Goal: Task Accomplishment & Management: Manage account settings

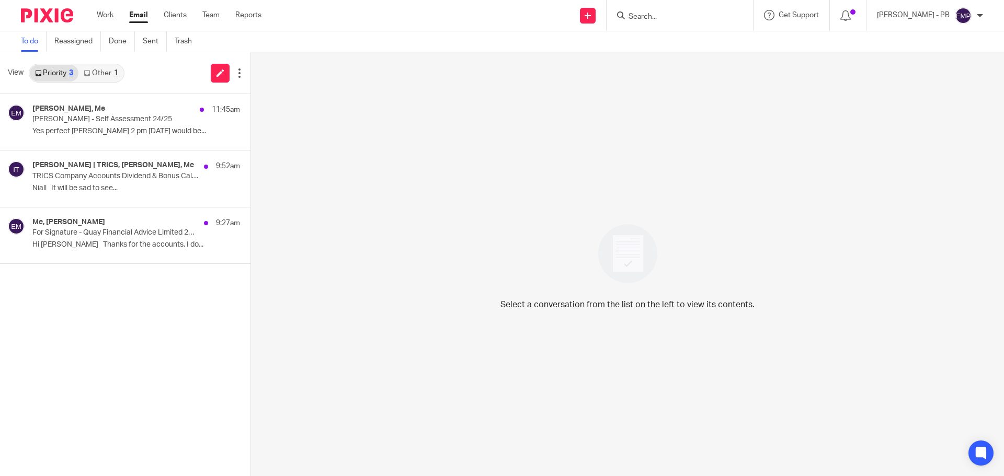
click at [98, 78] on link "Other 1" at bounding box center [100, 73] width 44 height 17
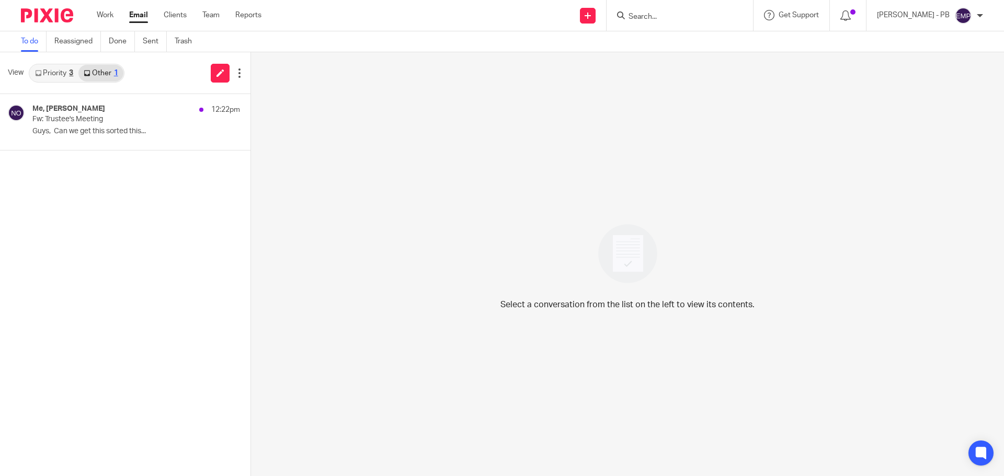
drag, startPoint x: 100, startPoint y: 147, endPoint x: 109, endPoint y: 159, distance: 15.1
click at [100, 147] on div "Me, Niall O'Driscoll 12:22pm Fw: Trustee's Meeting Guys, Can we get this sorted…" at bounding box center [125, 122] width 250 height 56
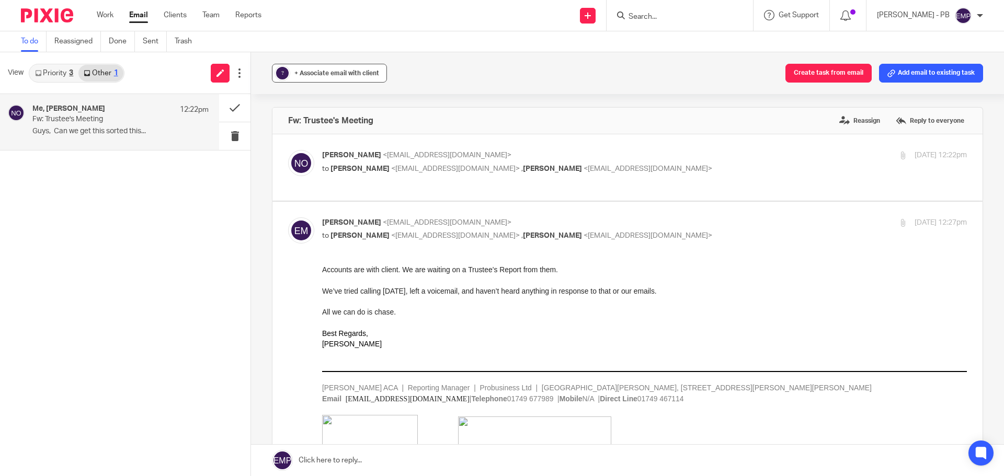
click at [342, 73] on span "+ Associate email with client" at bounding box center [336, 73] width 85 height 6
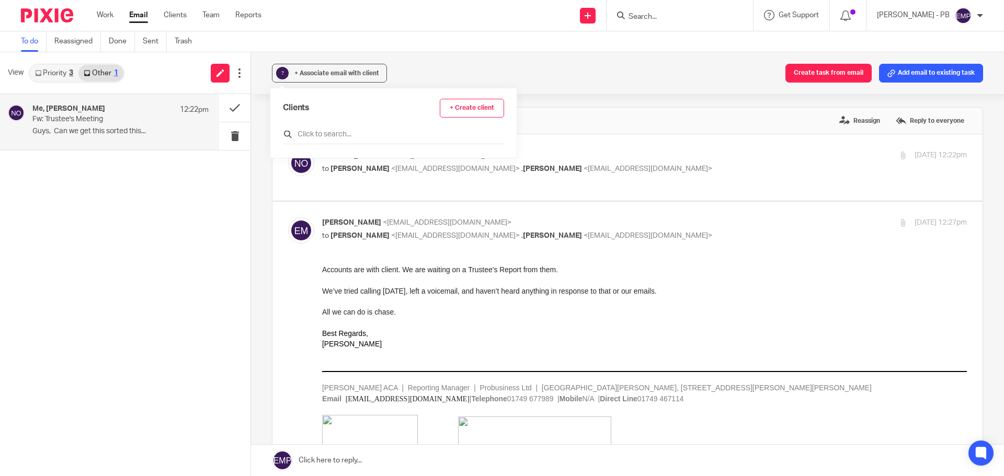
click at [332, 132] on input "text" at bounding box center [393, 134] width 221 height 10
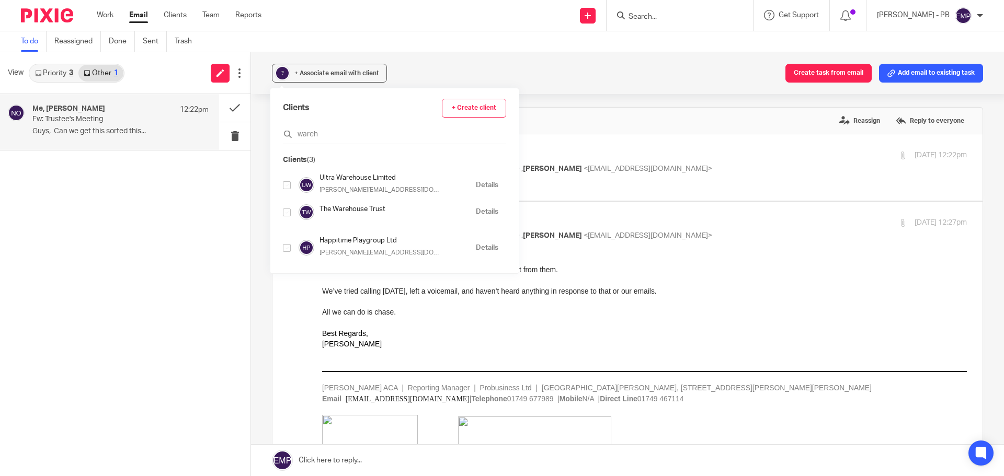
type input "wareh"
click at [291, 212] on div "The Warehouse Trust Details" at bounding box center [390, 212] width 215 height 16
click at [289, 215] on input "checkbox" at bounding box center [287, 213] width 8 height 8
checkbox input "true"
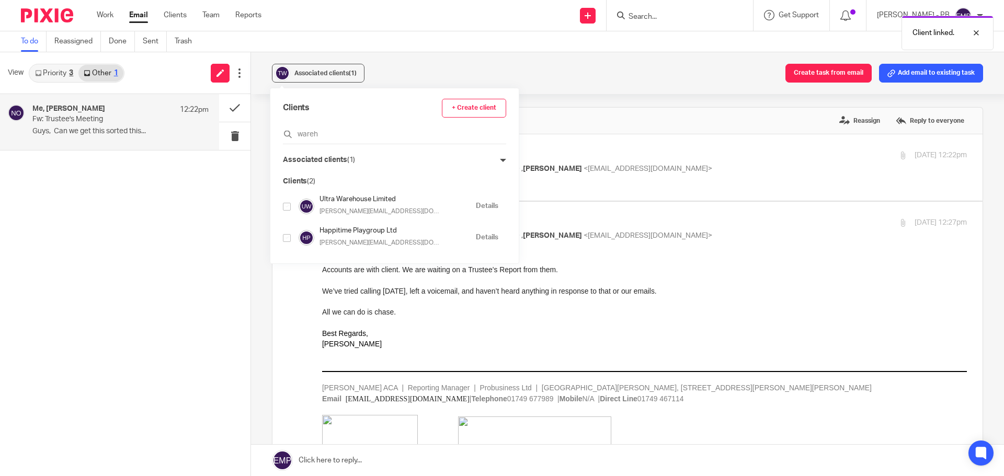
click at [258, 157] on div "Associated clients (1) Create task from email Add email to existing task Fw: Tr…" at bounding box center [627, 264] width 753 height 424
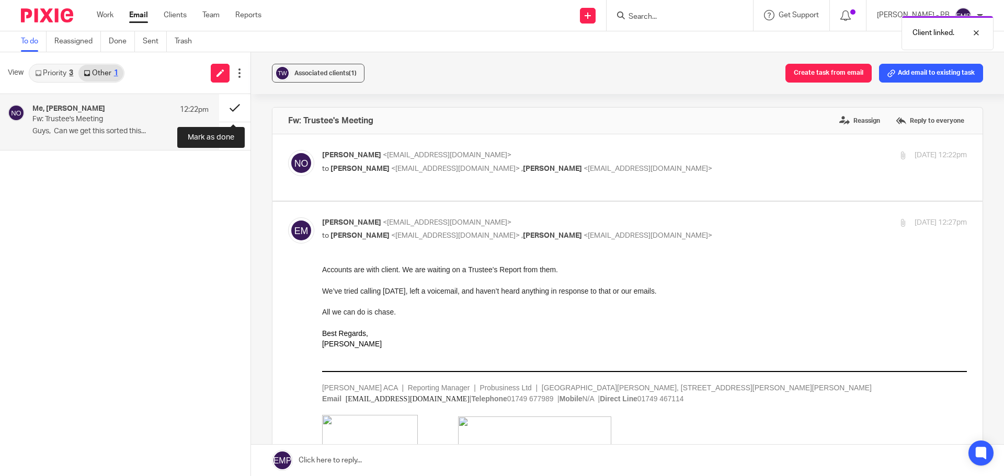
click at [227, 103] on button at bounding box center [234, 108] width 31 height 28
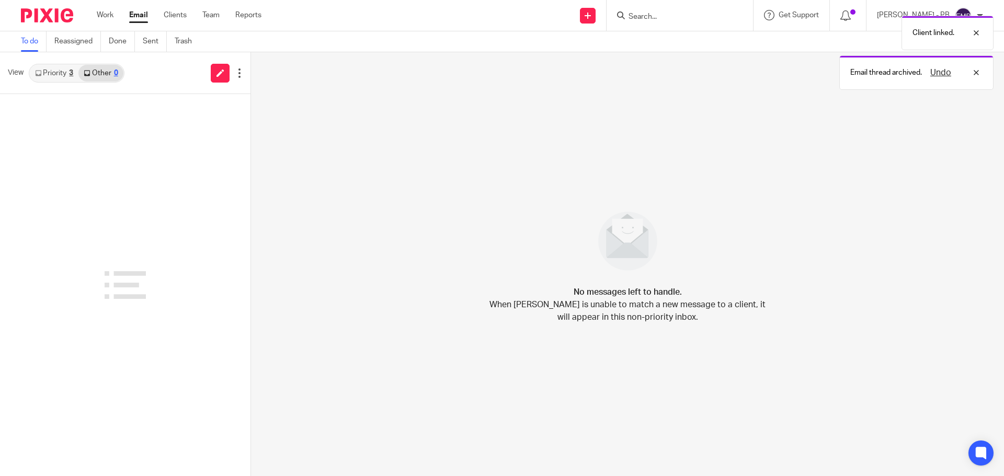
click at [67, 72] on link "Priority 3" at bounding box center [54, 73] width 49 height 17
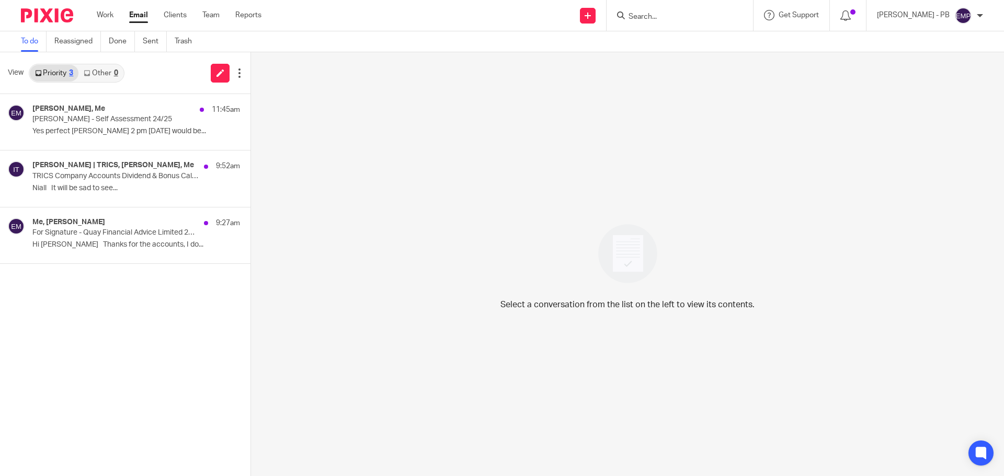
click at [690, 17] on input "Search" at bounding box center [675, 17] width 94 height 9
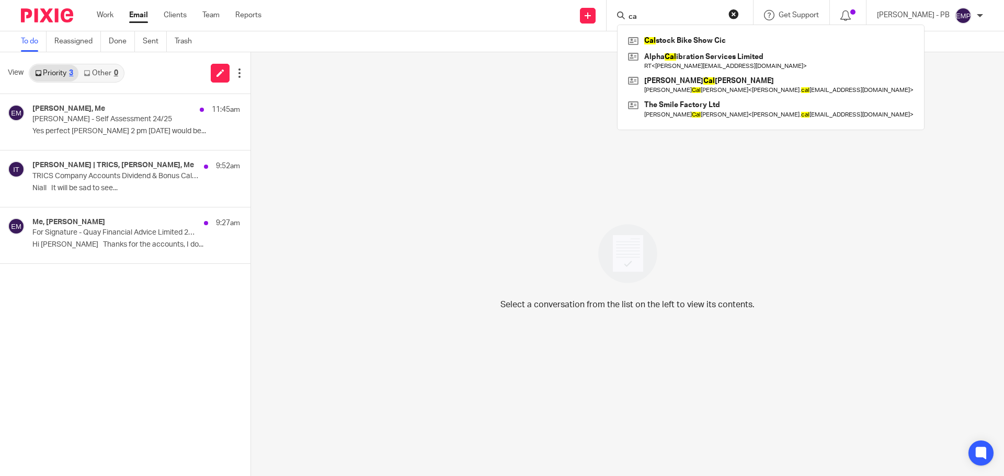
type input "c"
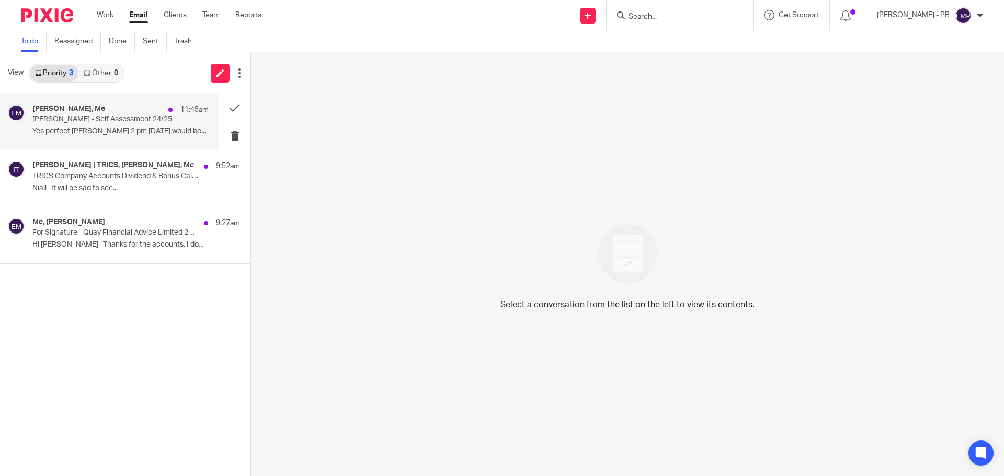
click at [100, 129] on p "Yes perfect Erik 2 pm today would be..." at bounding box center [120, 131] width 176 height 9
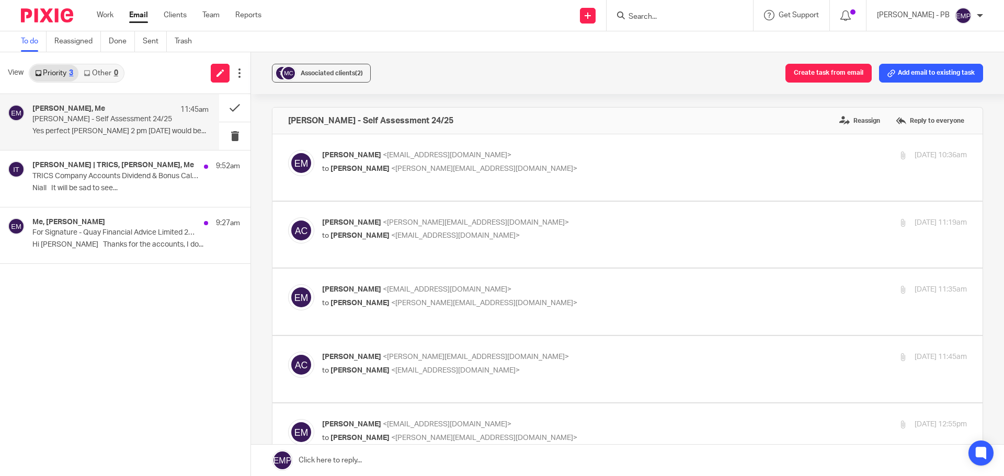
click at [138, 17] on link "Email" at bounding box center [138, 15] width 19 height 10
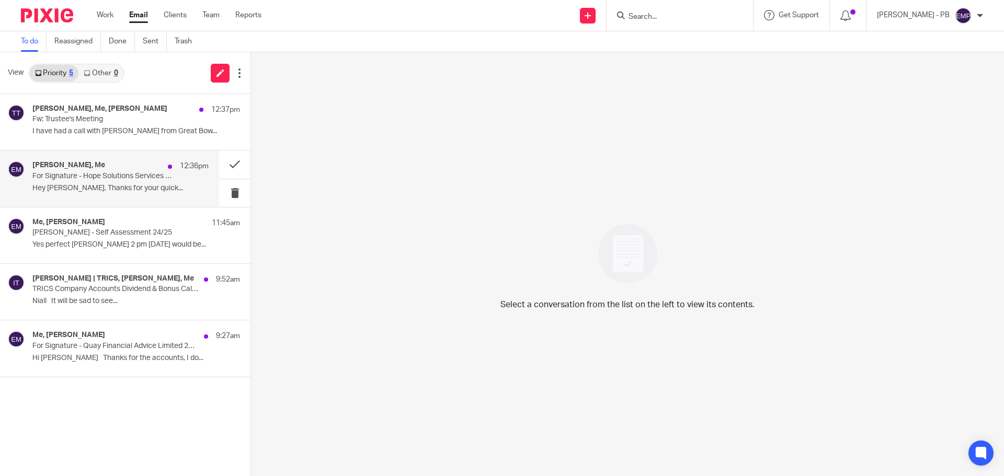
click at [97, 178] on p "For Signature - Hope Solutions Services Limited 2025" at bounding box center [102, 176] width 141 height 9
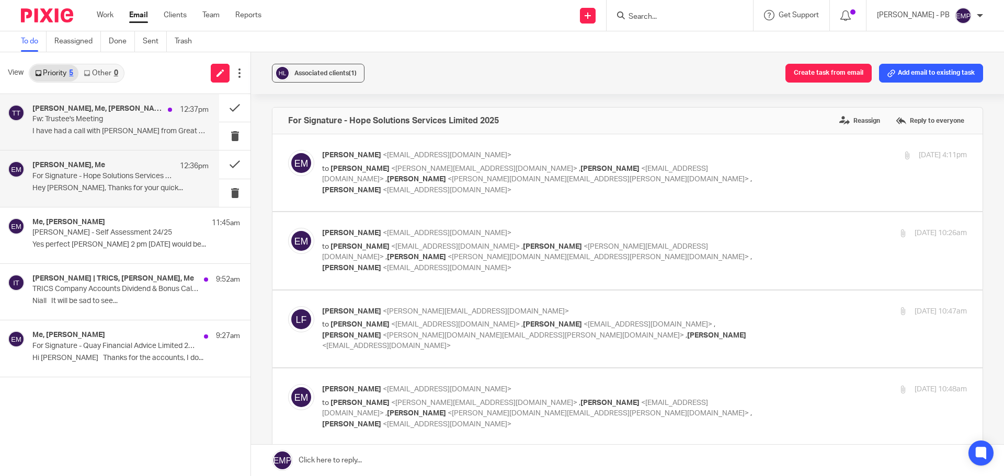
click at [98, 130] on p "I have had a call with Natasha from Great Bow..." at bounding box center [120, 131] width 176 height 9
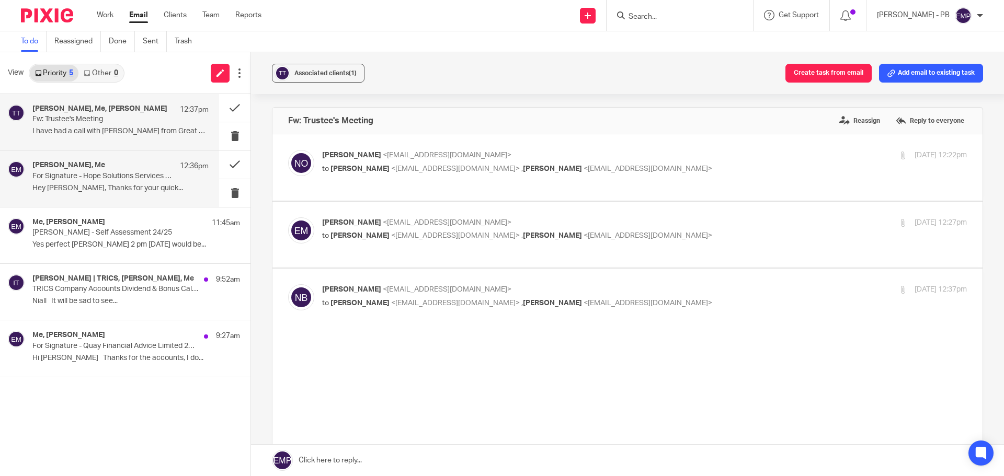
click at [93, 200] on div "Lindsay Fraser, Me 12:36pm For Signature - Hope Solutions Services Limited 2025…" at bounding box center [109, 179] width 219 height 56
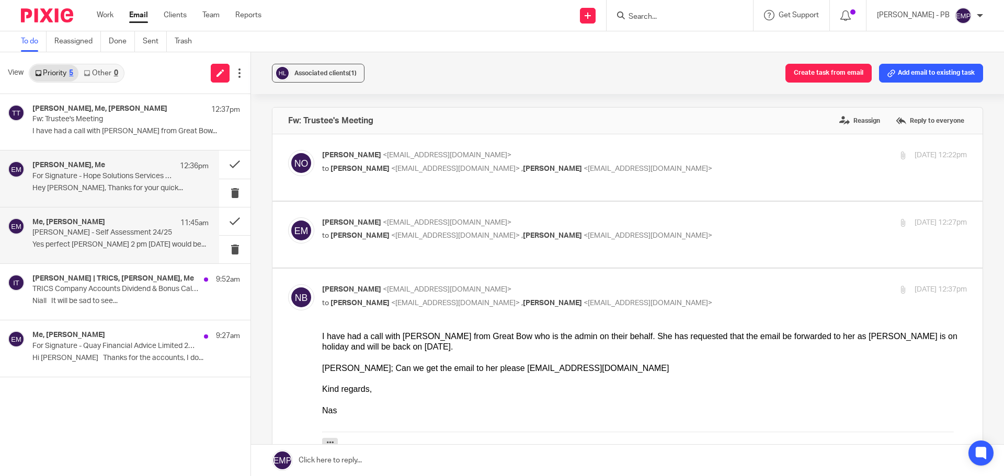
click at [106, 235] on p "Ms Araceli Calvo-Ryan - Self Assessment 24/25" at bounding box center [102, 233] width 141 height 9
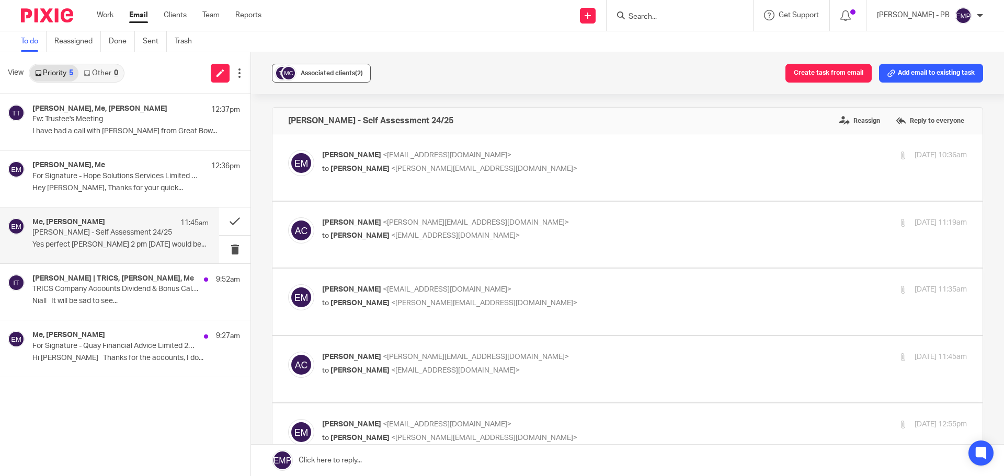
click at [344, 74] on span "Associated clients (2)" at bounding box center [332, 73] width 62 height 6
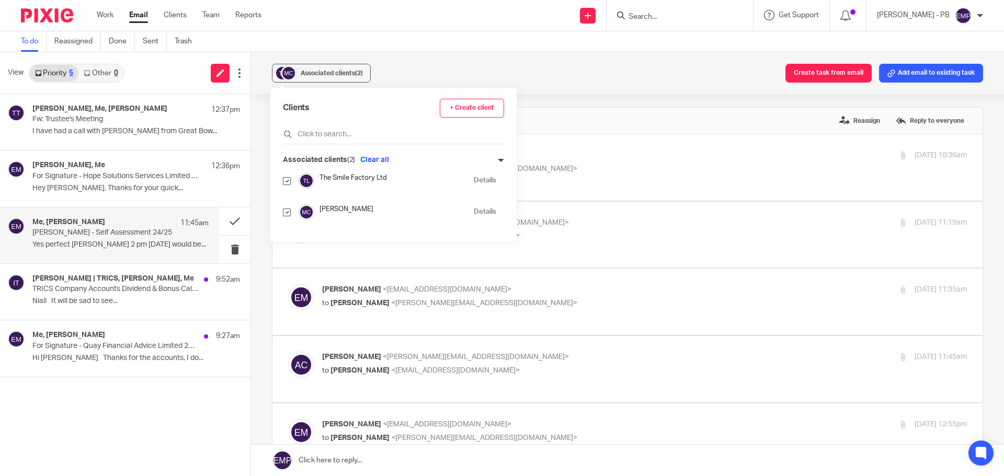
click at [285, 181] on input "checkbox" at bounding box center [287, 181] width 8 height 8
checkbox input "false"
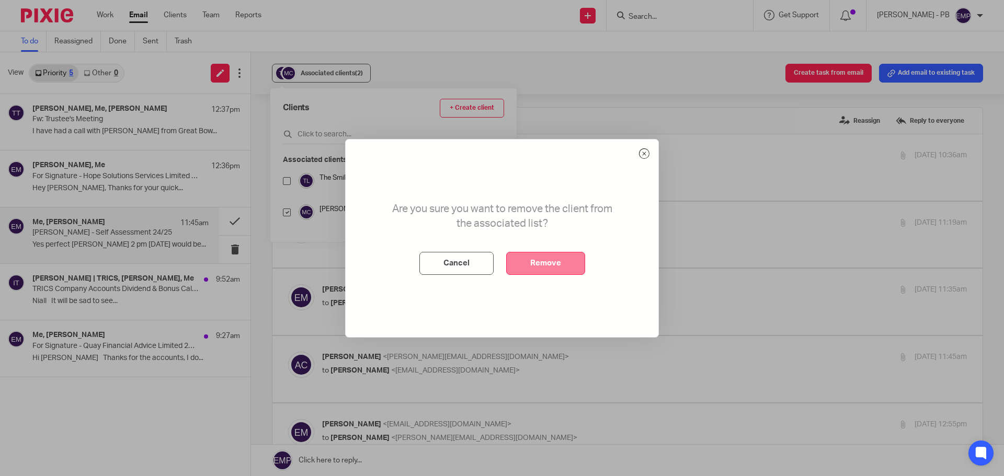
click at [570, 261] on button "Remove" at bounding box center [545, 263] width 79 height 23
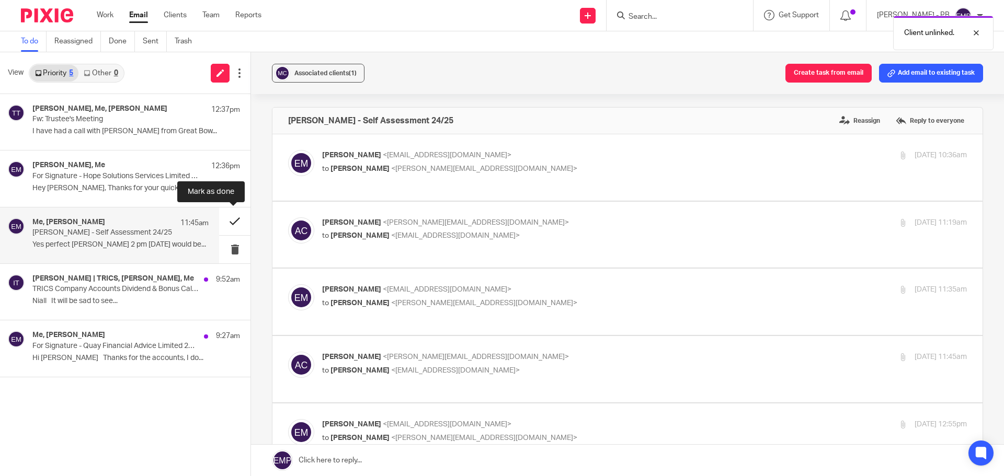
click at [232, 219] on button at bounding box center [234, 222] width 31 height 28
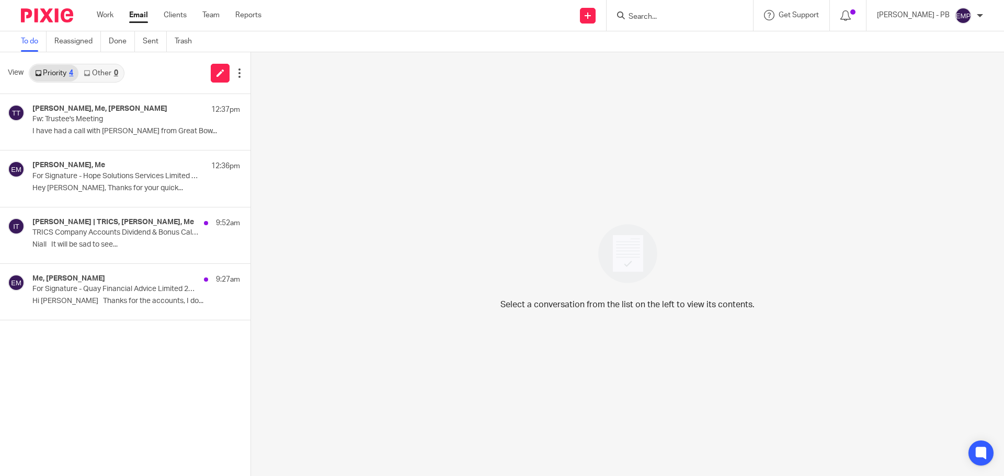
click at [658, 19] on input "Search" at bounding box center [675, 17] width 94 height 9
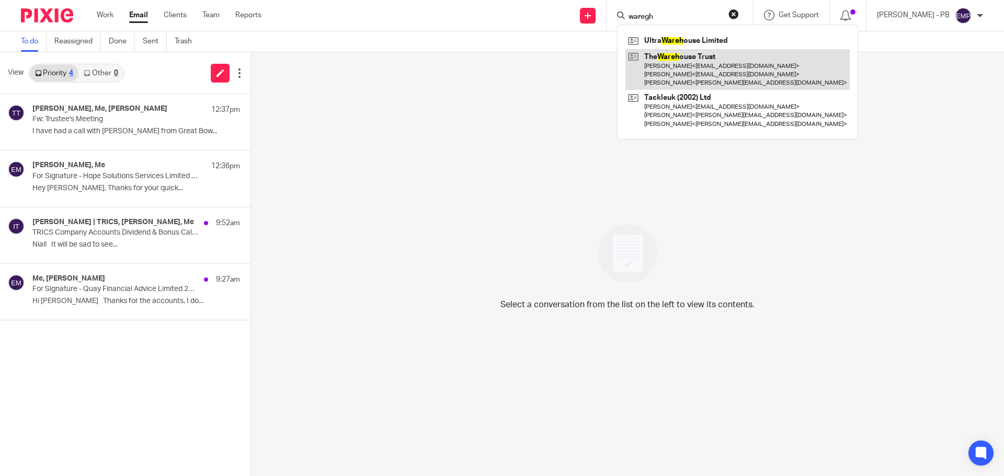
type input "waregh"
click at [742, 81] on link at bounding box center [737, 69] width 224 height 41
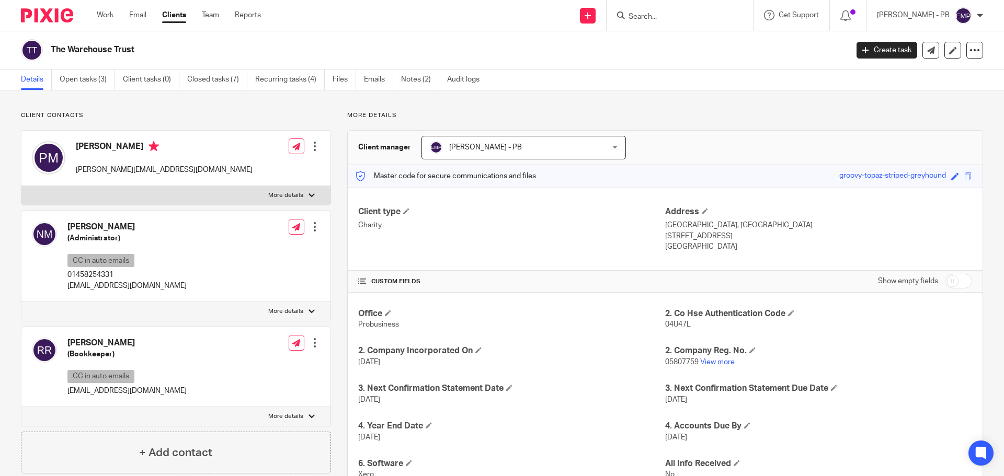
click at [127, 285] on p "[EMAIL_ADDRESS][DOMAIN_NAME]" at bounding box center [126, 286] width 119 height 10
copy div "[EMAIL_ADDRESS][DOMAIN_NAME]"
click at [142, 14] on link "Email" at bounding box center [137, 15] width 17 height 10
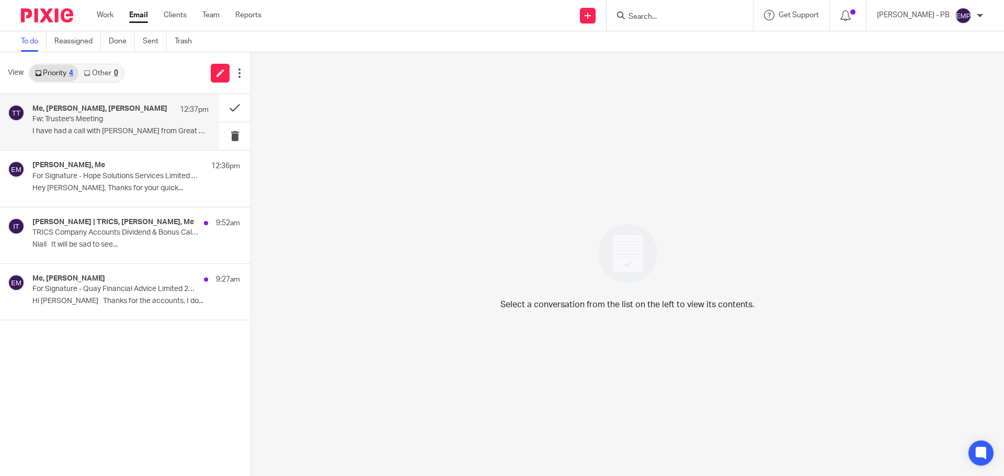
click at [113, 139] on div "Me, [PERSON_NAME], [PERSON_NAME] 12:37pm Fw: Trustee's Meeting I have had a cal…" at bounding box center [120, 122] width 176 height 35
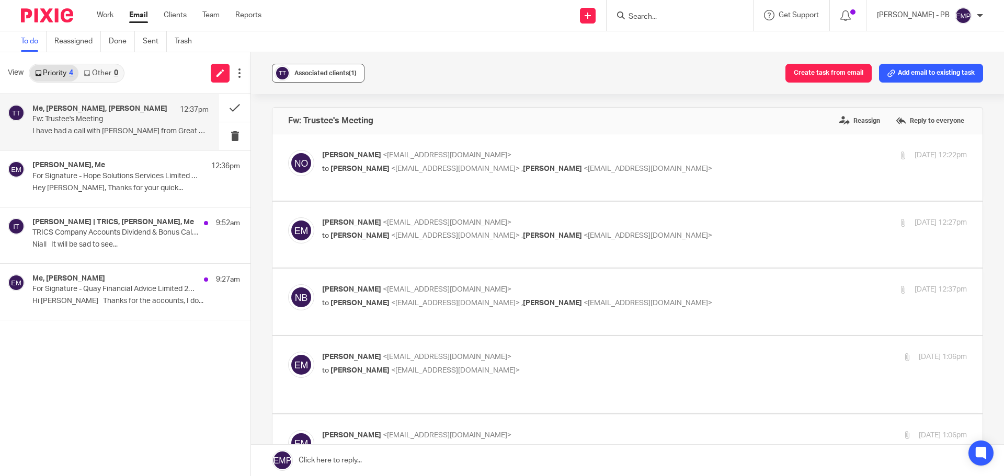
click at [313, 75] on span "Associated clients (1)" at bounding box center [325, 73] width 62 height 6
click at [229, 109] on button at bounding box center [234, 108] width 31 height 28
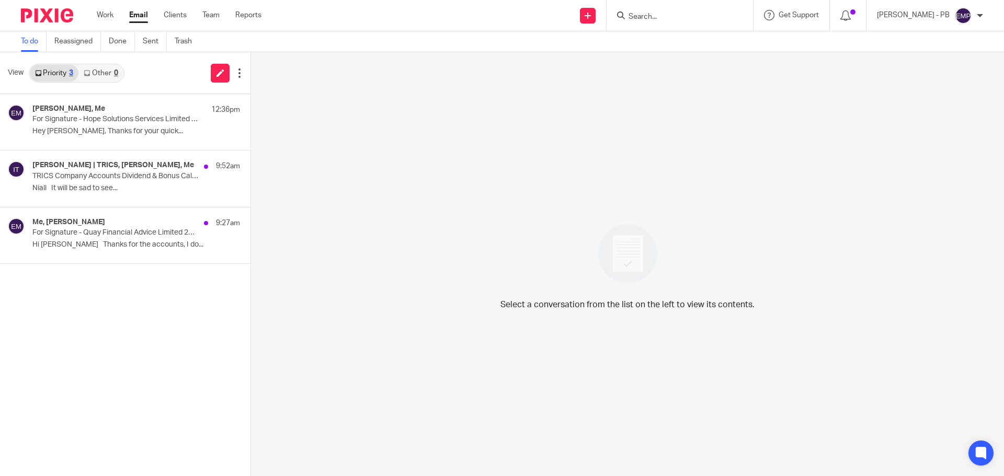
click at [673, 18] on input "Search" at bounding box center [675, 17] width 94 height 9
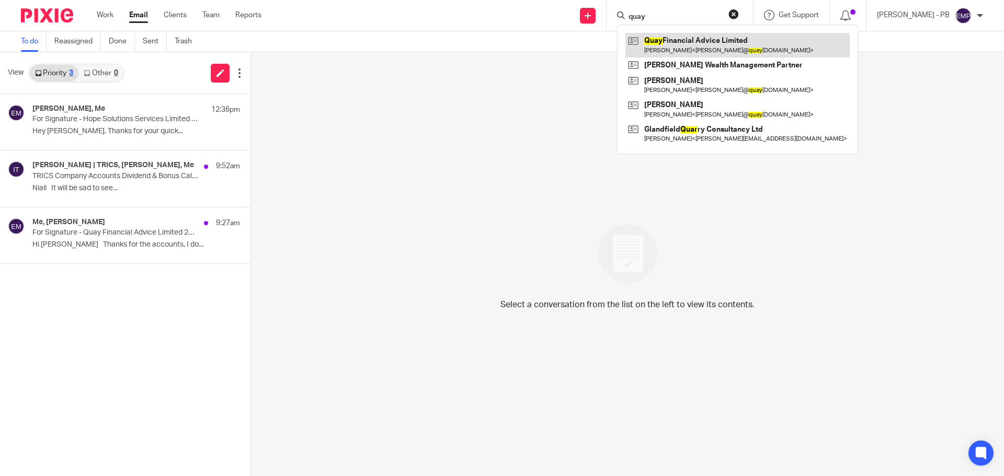
type input "quay"
click at [711, 40] on link at bounding box center [737, 45] width 224 height 24
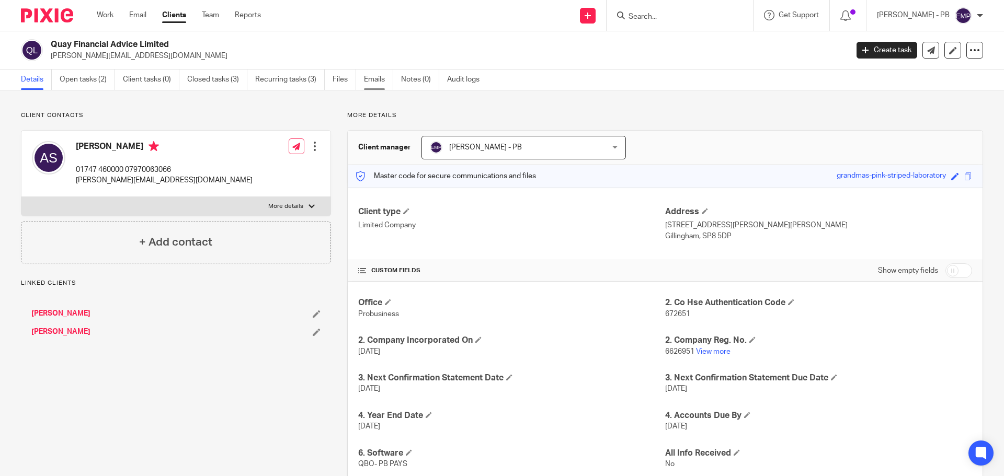
click at [383, 83] on link "Emails" at bounding box center [378, 80] width 29 height 20
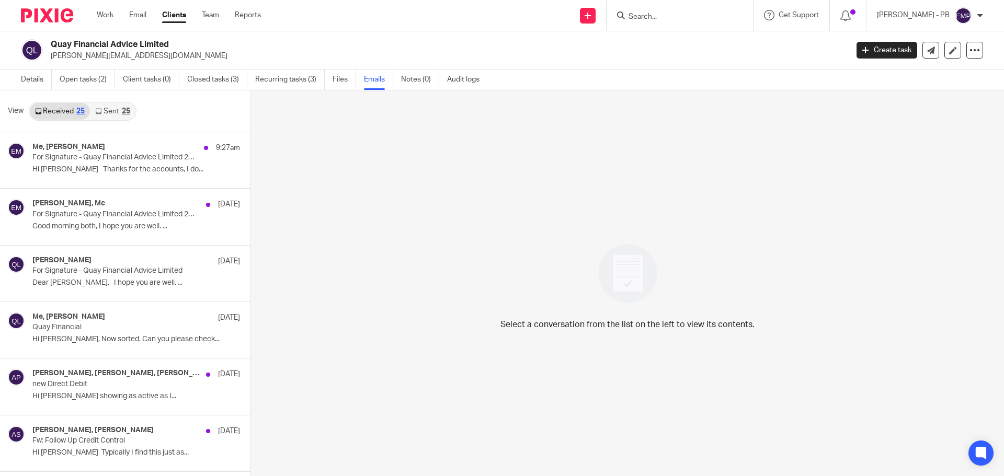
click at [117, 113] on link "Sent 25" at bounding box center [112, 111] width 45 height 17
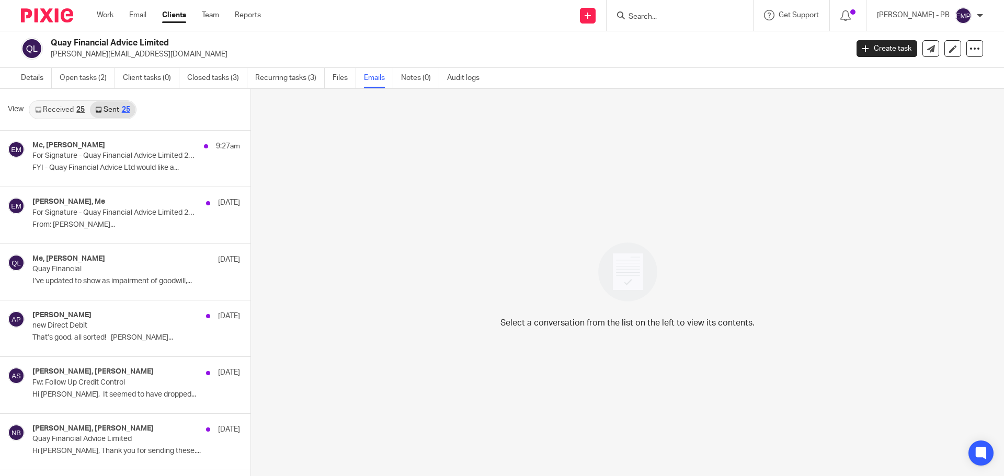
click at [62, 114] on link "Received 25" at bounding box center [60, 109] width 60 height 17
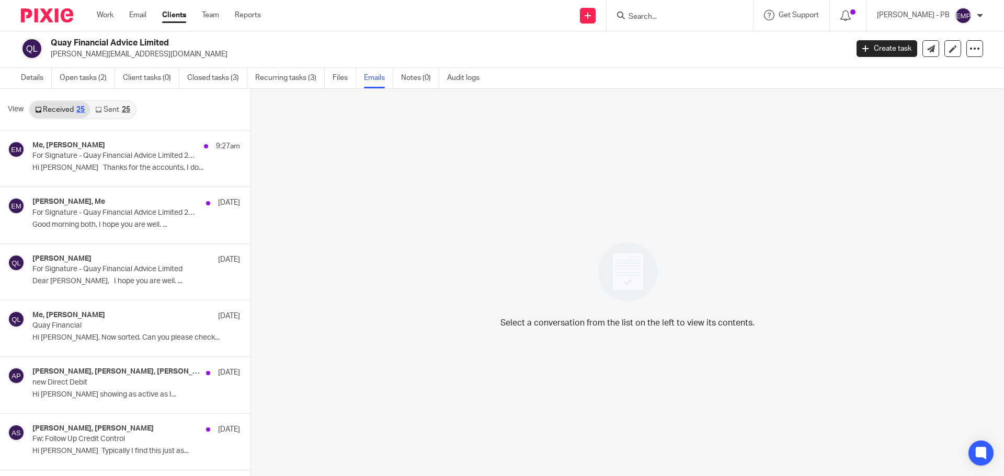
click at [103, 111] on link "Sent 25" at bounding box center [112, 109] width 45 height 17
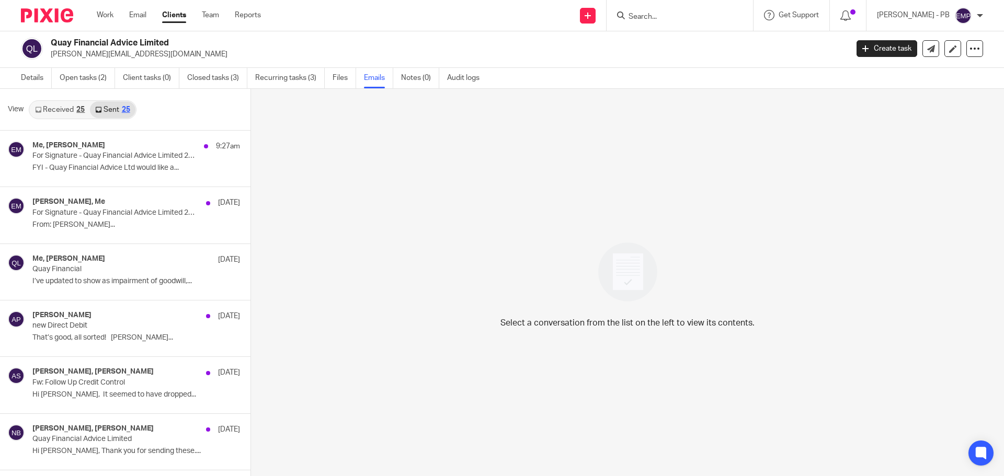
click at [62, 111] on link "Received 25" at bounding box center [60, 109] width 60 height 17
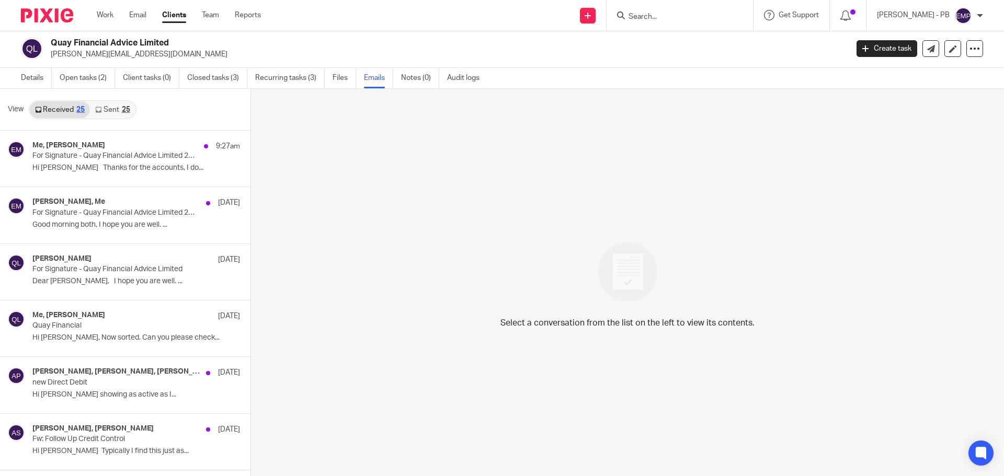
click at [109, 111] on link "Sent 25" at bounding box center [112, 109] width 45 height 17
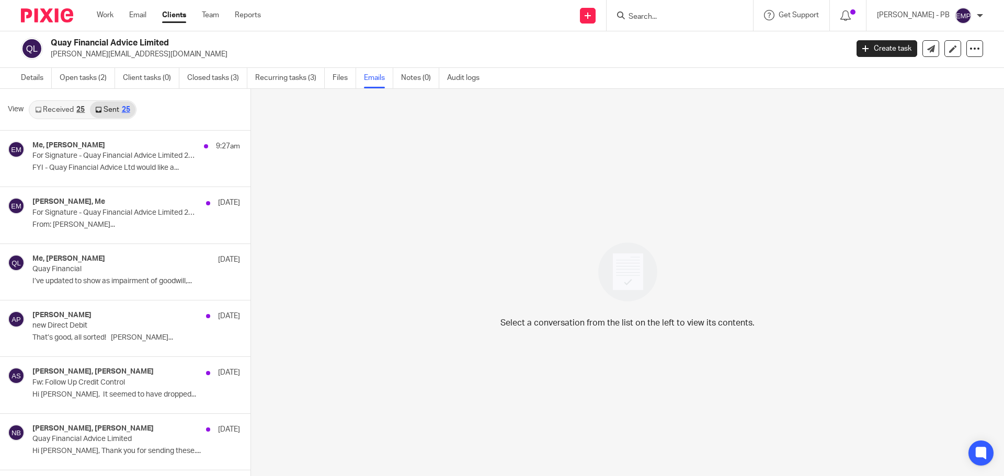
click at [66, 110] on link "Received 25" at bounding box center [60, 109] width 60 height 17
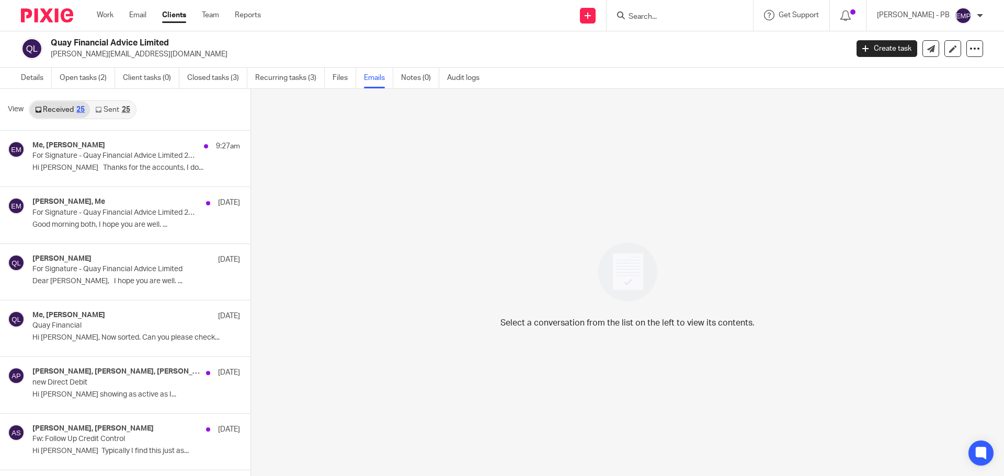
click at [107, 109] on link "Sent 25" at bounding box center [112, 109] width 45 height 17
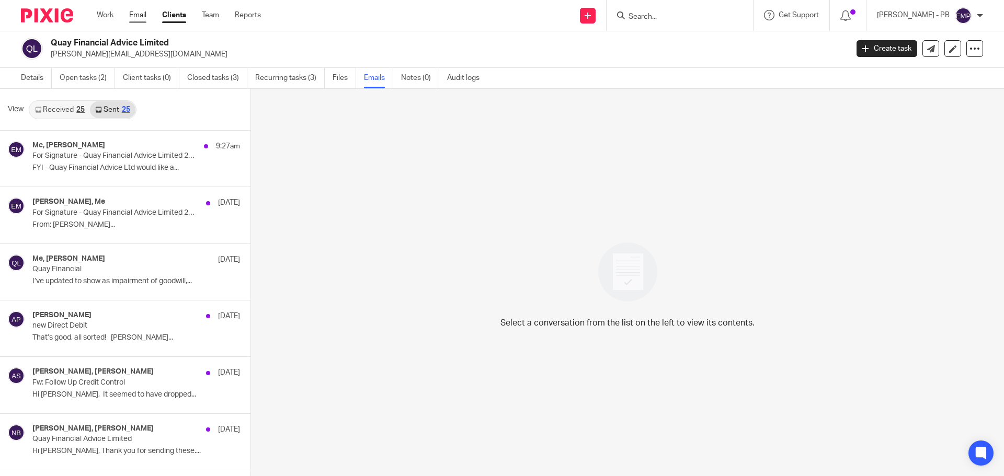
click at [134, 18] on link "Email" at bounding box center [137, 15] width 17 height 10
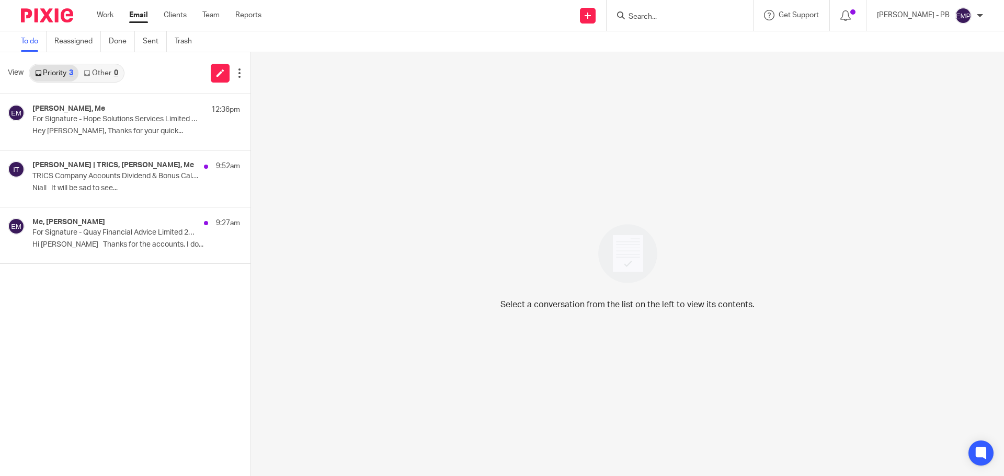
click at [136, 19] on link "Email" at bounding box center [138, 15] width 19 height 10
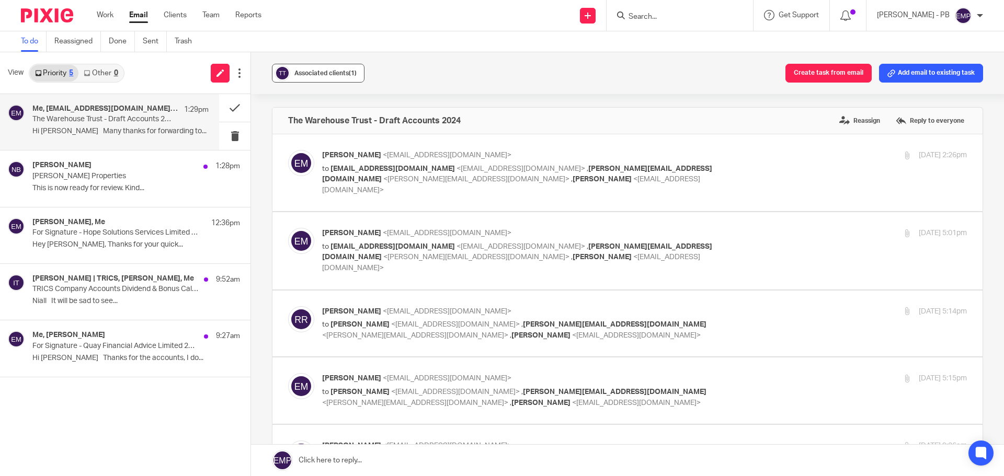
click at [307, 72] on span "Associated clients (1)" at bounding box center [325, 73] width 62 height 6
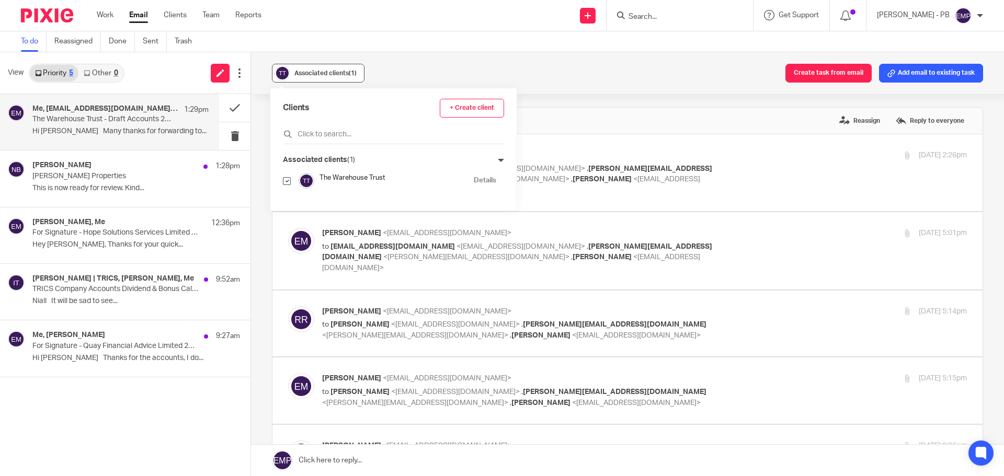
click at [307, 72] on span "Associated clients (1)" at bounding box center [325, 73] width 62 height 6
click at [230, 108] on button at bounding box center [234, 108] width 31 height 28
